Goal: Find specific page/section: Find specific page/section

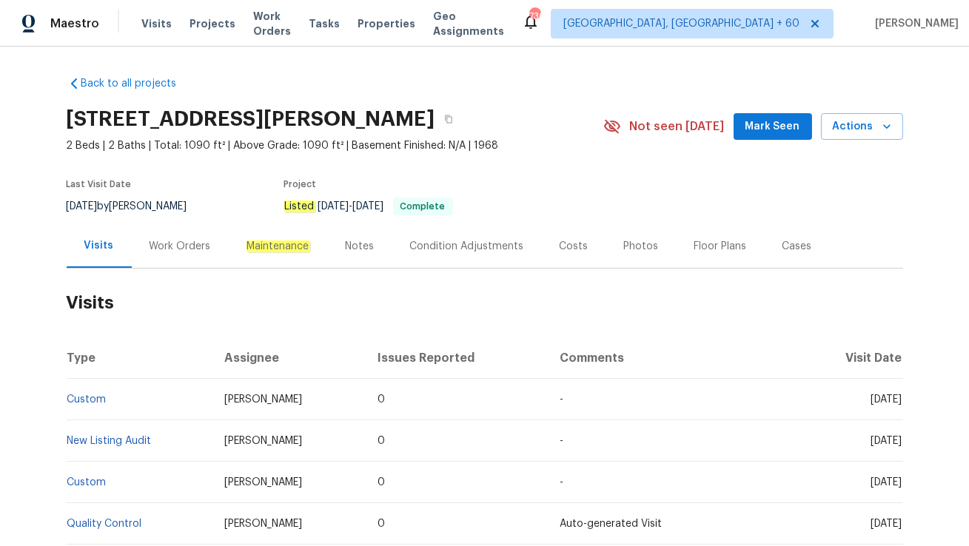
click at [172, 255] on div "Work Orders" at bounding box center [180, 246] width 97 height 44
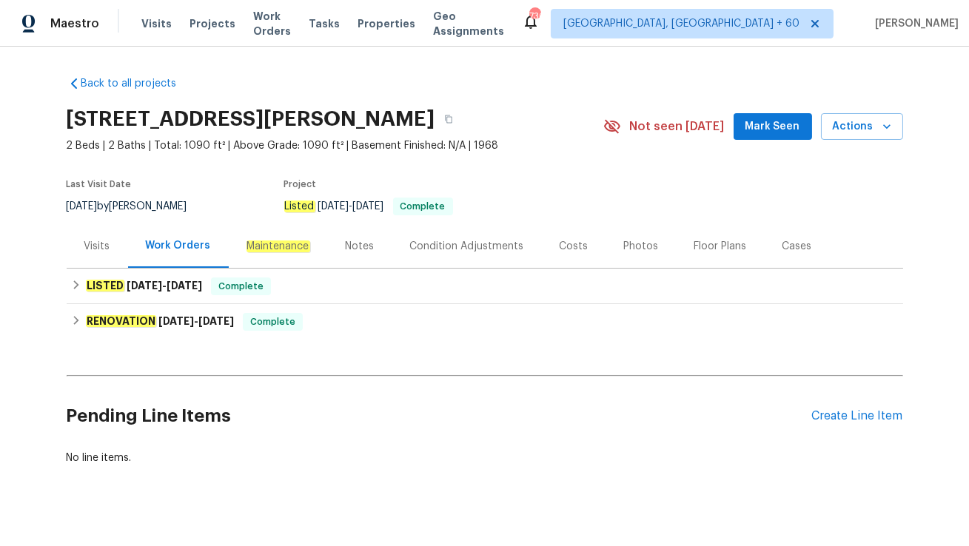
click at [100, 252] on div "Visits" at bounding box center [97, 246] width 26 height 15
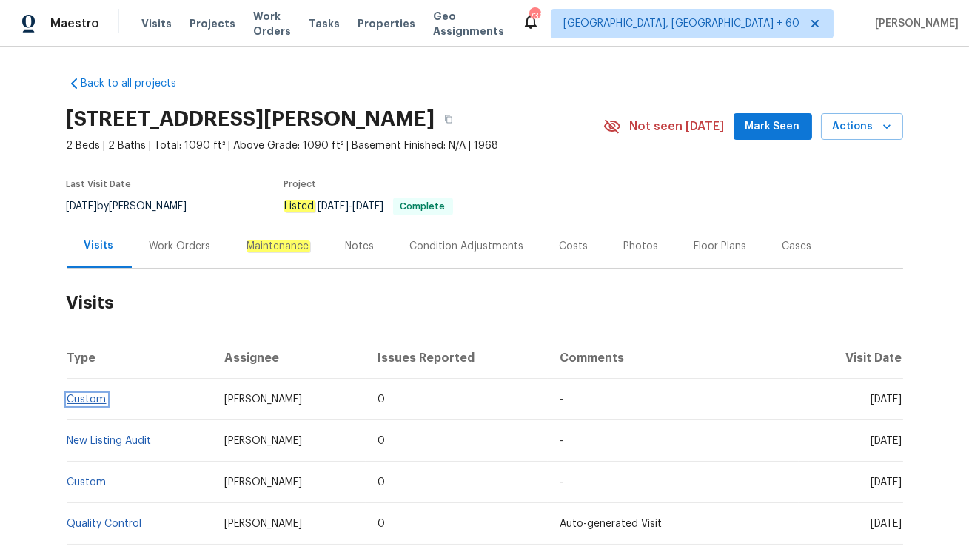
click at [89, 396] on link "Custom" at bounding box center [86, 400] width 39 height 10
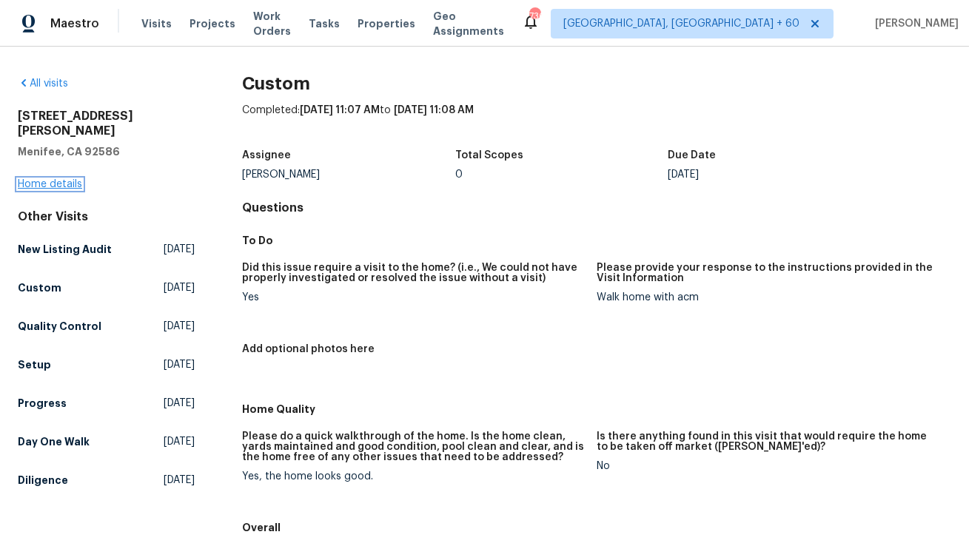
click at [61, 179] on link "Home details" at bounding box center [50, 184] width 64 height 10
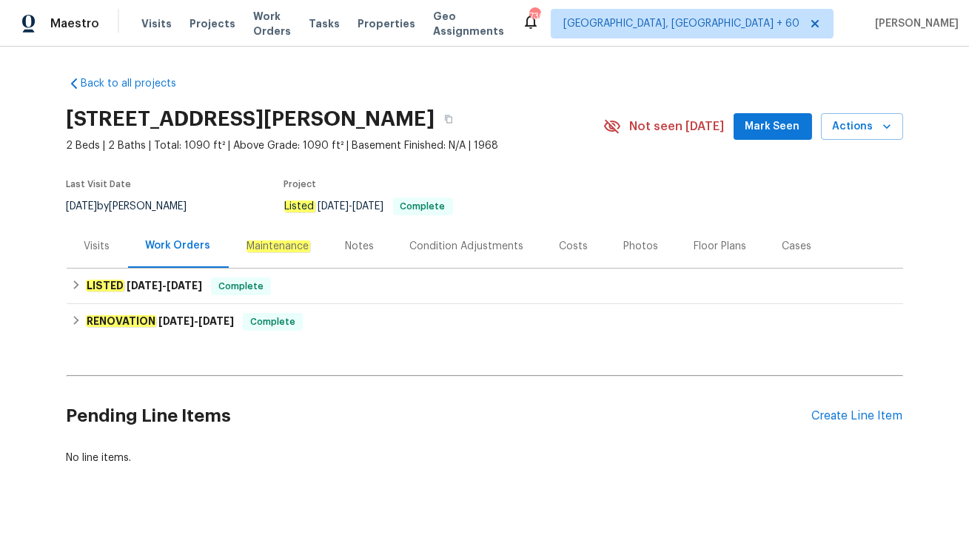
click at [99, 252] on div "Visits" at bounding box center [97, 246] width 26 height 15
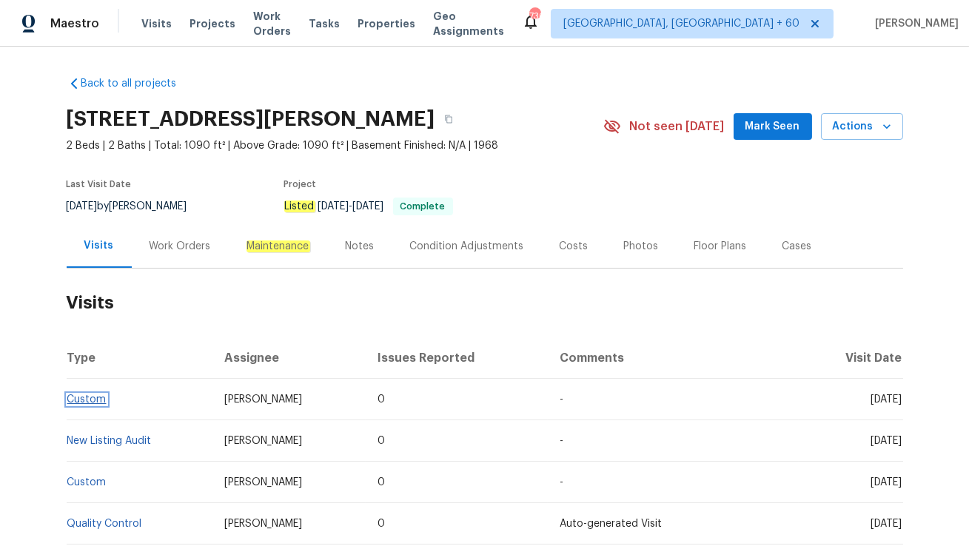
click at [90, 397] on link "Custom" at bounding box center [86, 400] width 39 height 10
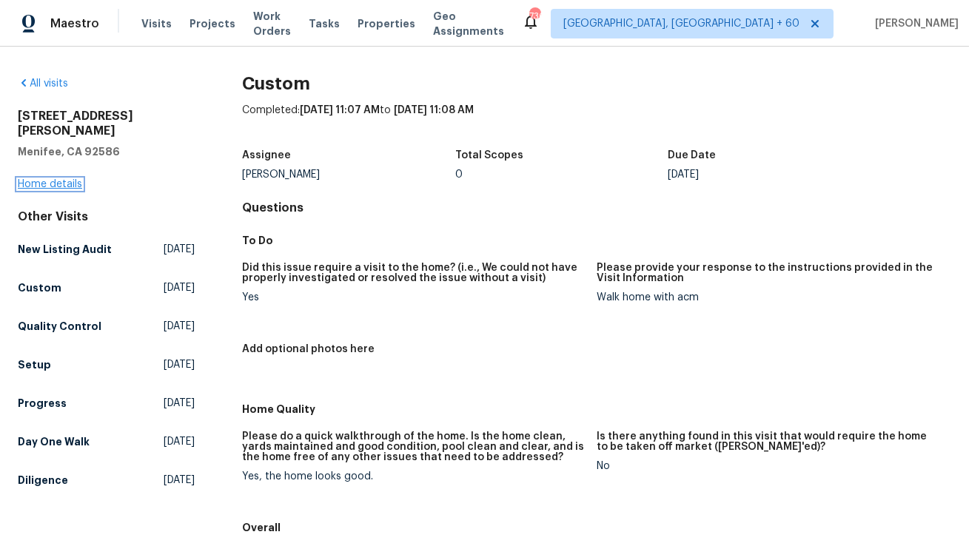
click at [52, 179] on link "Home details" at bounding box center [50, 184] width 64 height 10
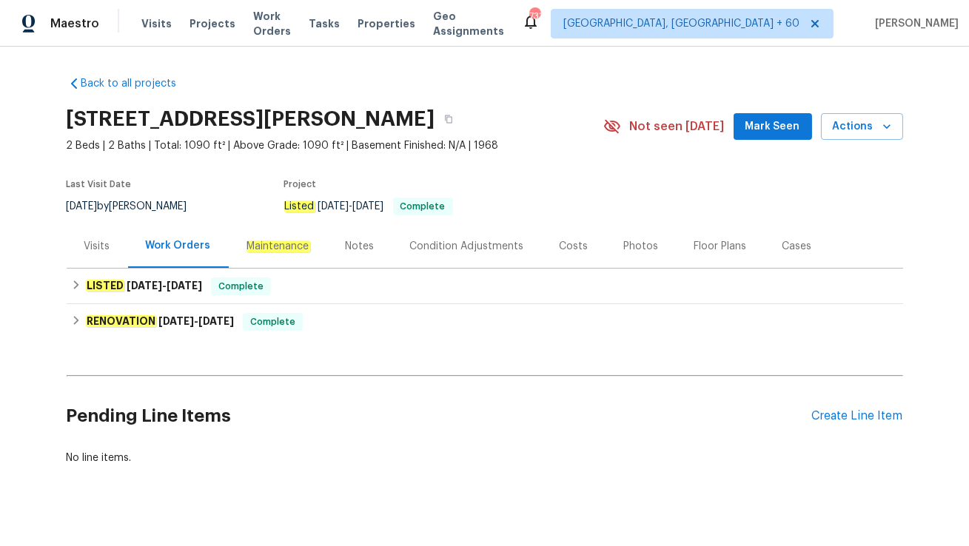
click at [103, 260] on div "Visits" at bounding box center [97, 246] width 61 height 44
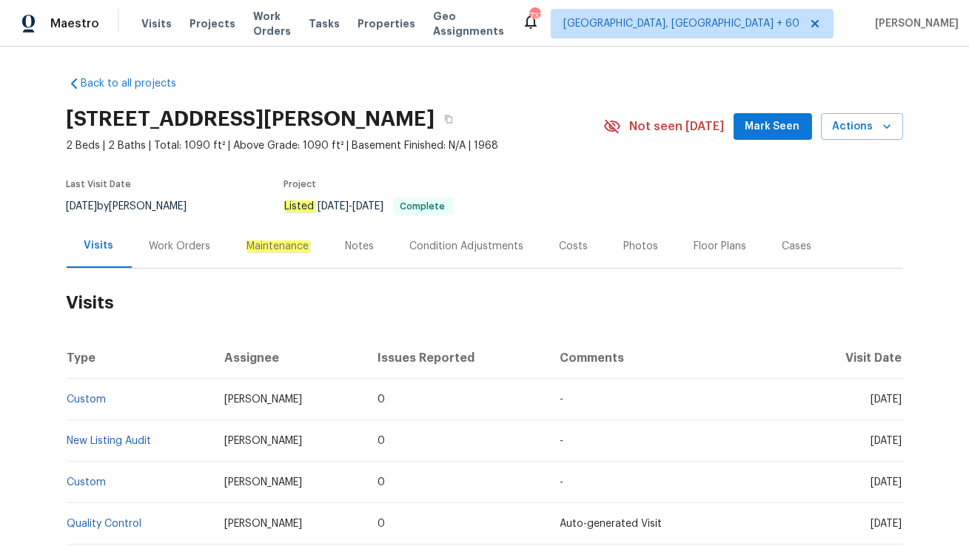
click at [164, 244] on div "Work Orders" at bounding box center [180, 246] width 61 height 15
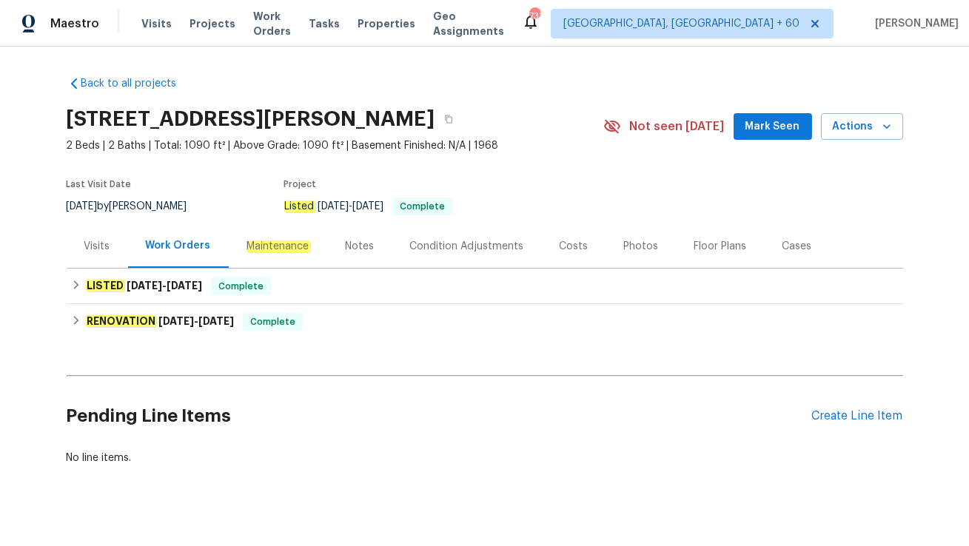
click at [100, 253] on div "Visits" at bounding box center [97, 246] width 26 height 15
